Goal: Register for event/course

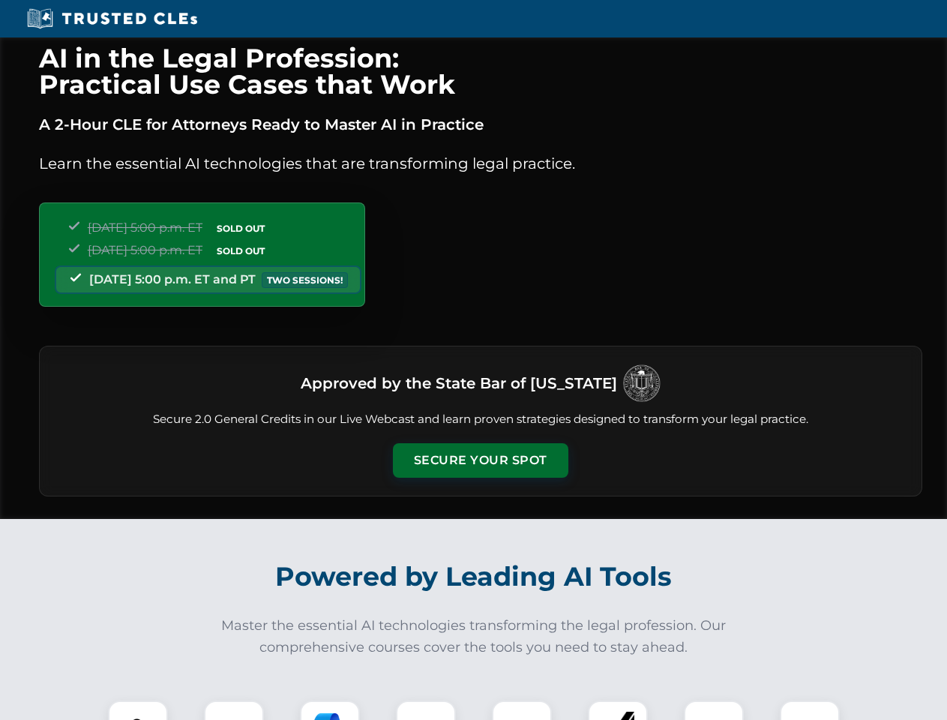
click at [480, 460] on button "Secure Your Spot" at bounding box center [480, 460] width 175 height 34
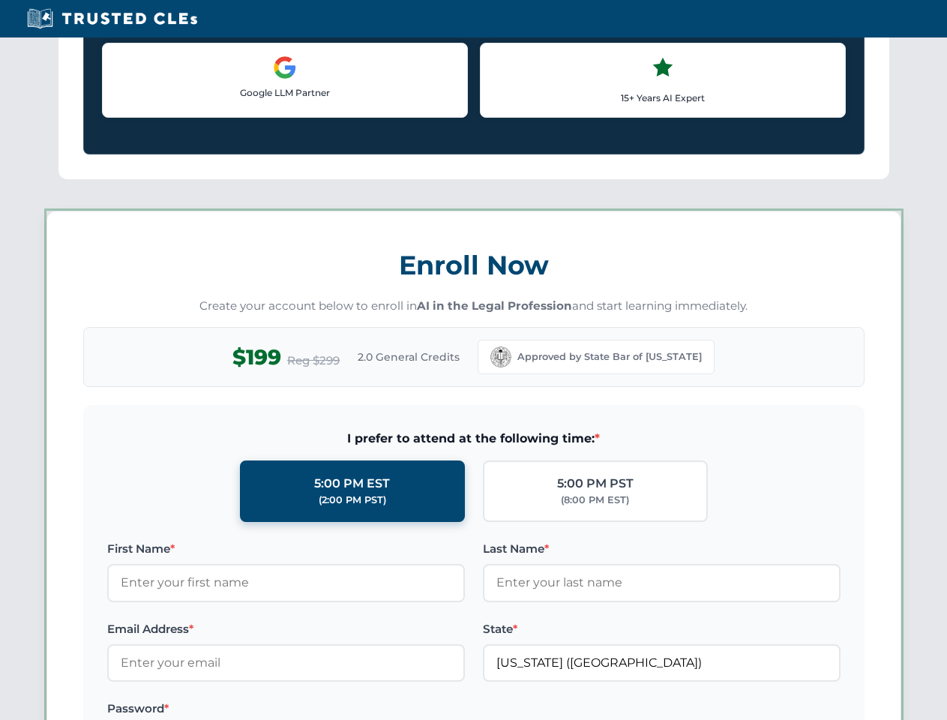
click at [234, 710] on label "Password *" at bounding box center [286, 708] width 358 height 18
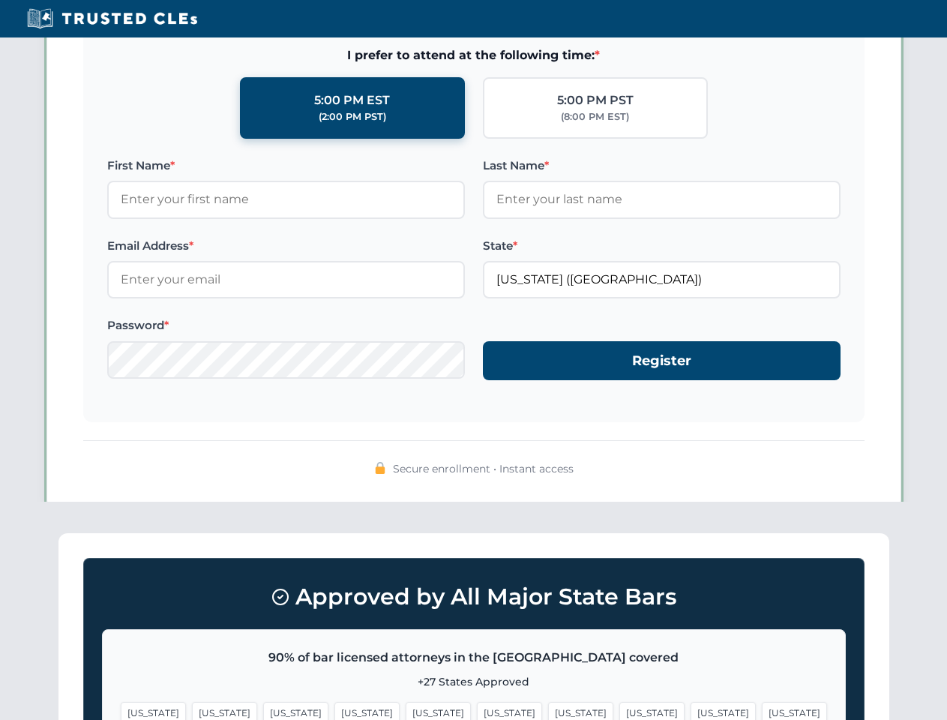
click at [548, 710] on span "[US_STATE]" at bounding box center [580, 713] width 65 height 22
click at [690, 710] on span "[US_STATE]" at bounding box center [722, 713] width 65 height 22
